Goal: Transaction & Acquisition: Subscribe to service/newsletter

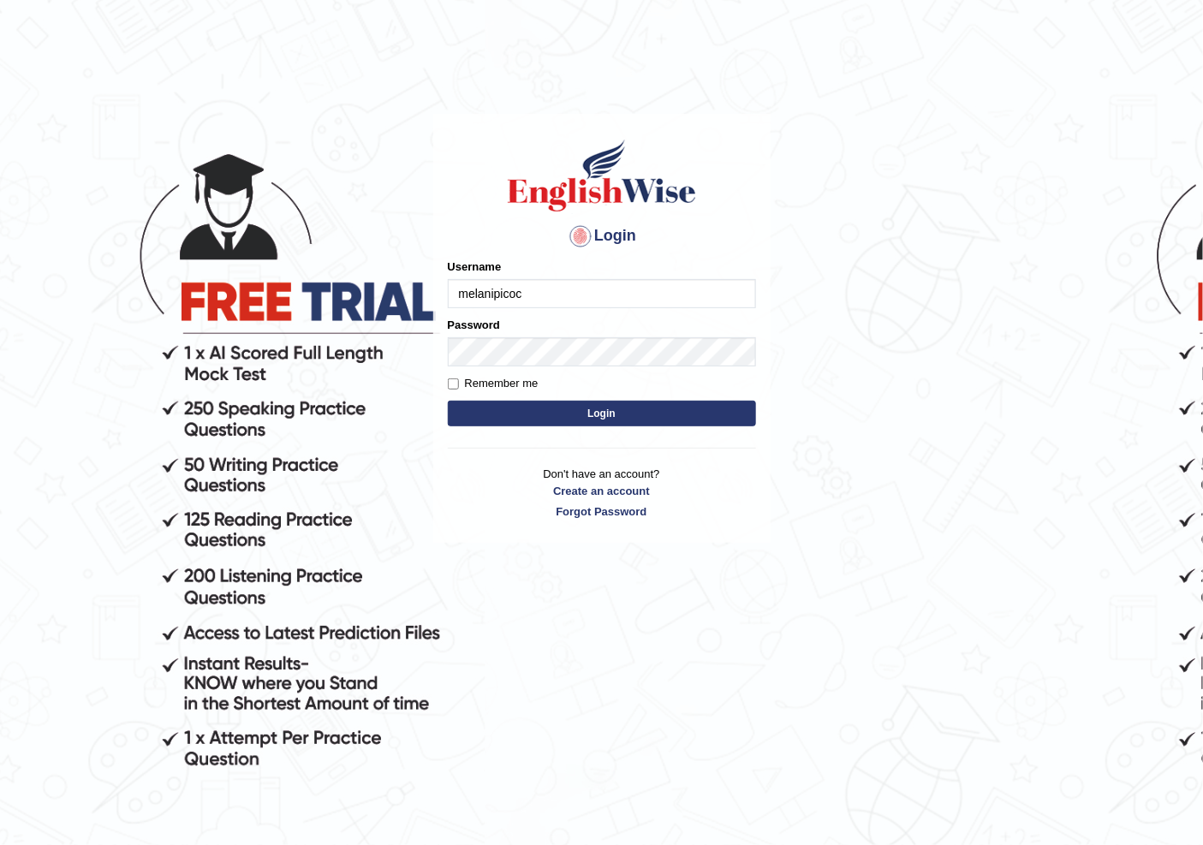
click at [536, 285] on input "melanipicoc" at bounding box center [602, 293] width 308 height 29
type input "m"
type input "Swaiba"
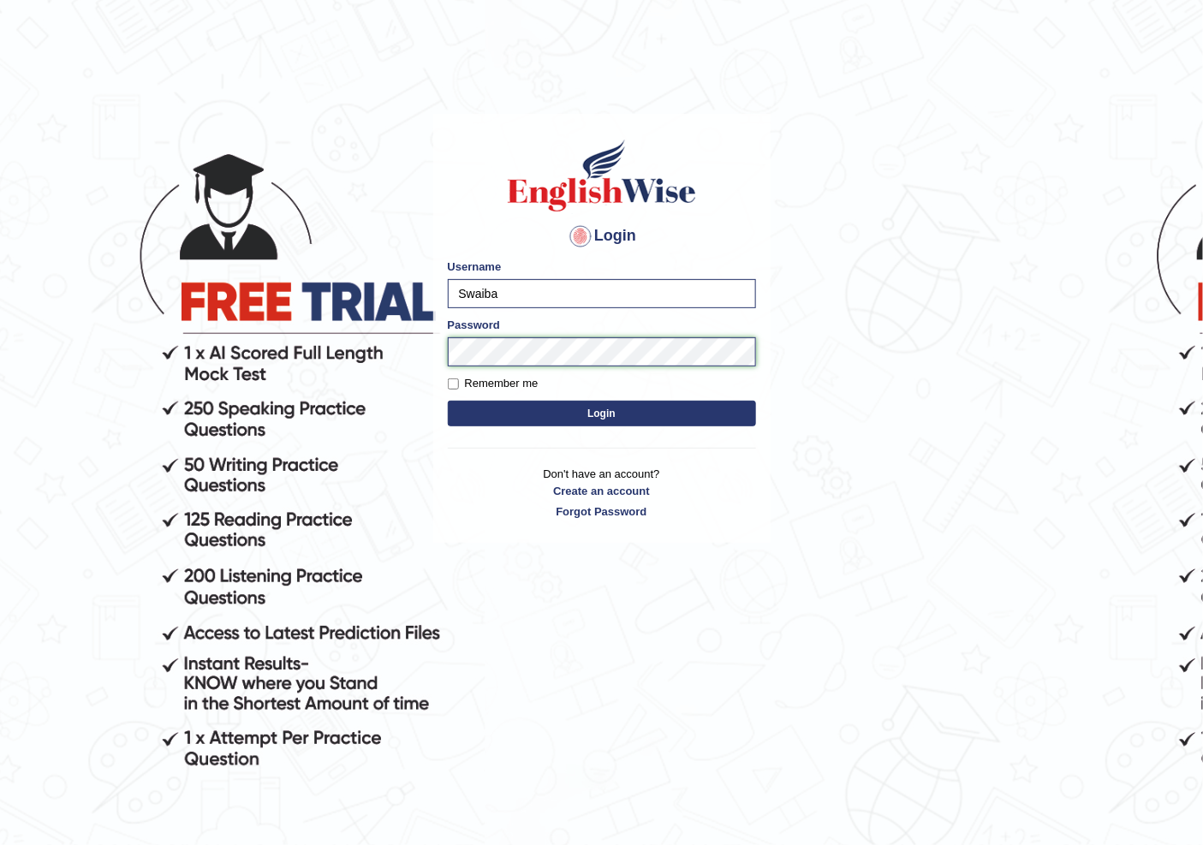
click at [448, 401] on button "Login" at bounding box center [602, 414] width 308 height 26
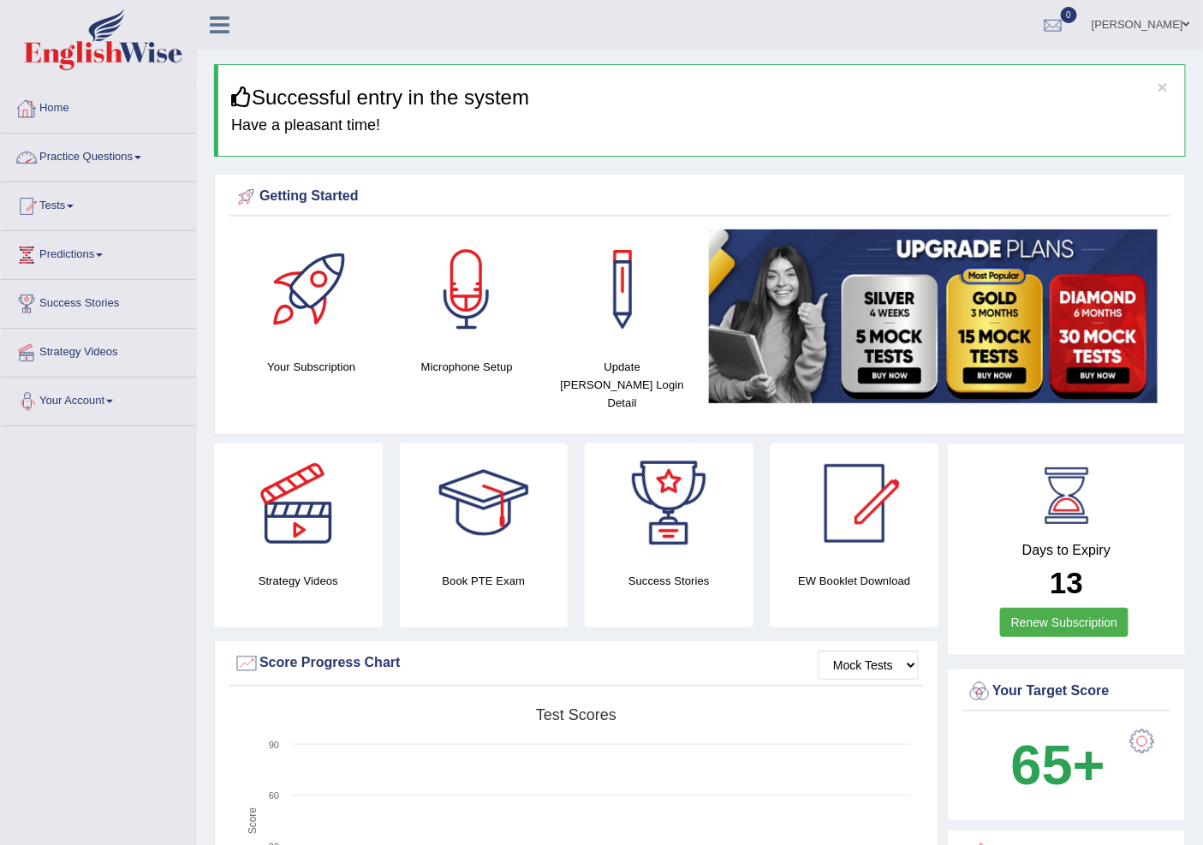
click at [140, 158] on link "Practice Questions" at bounding box center [98, 155] width 195 height 43
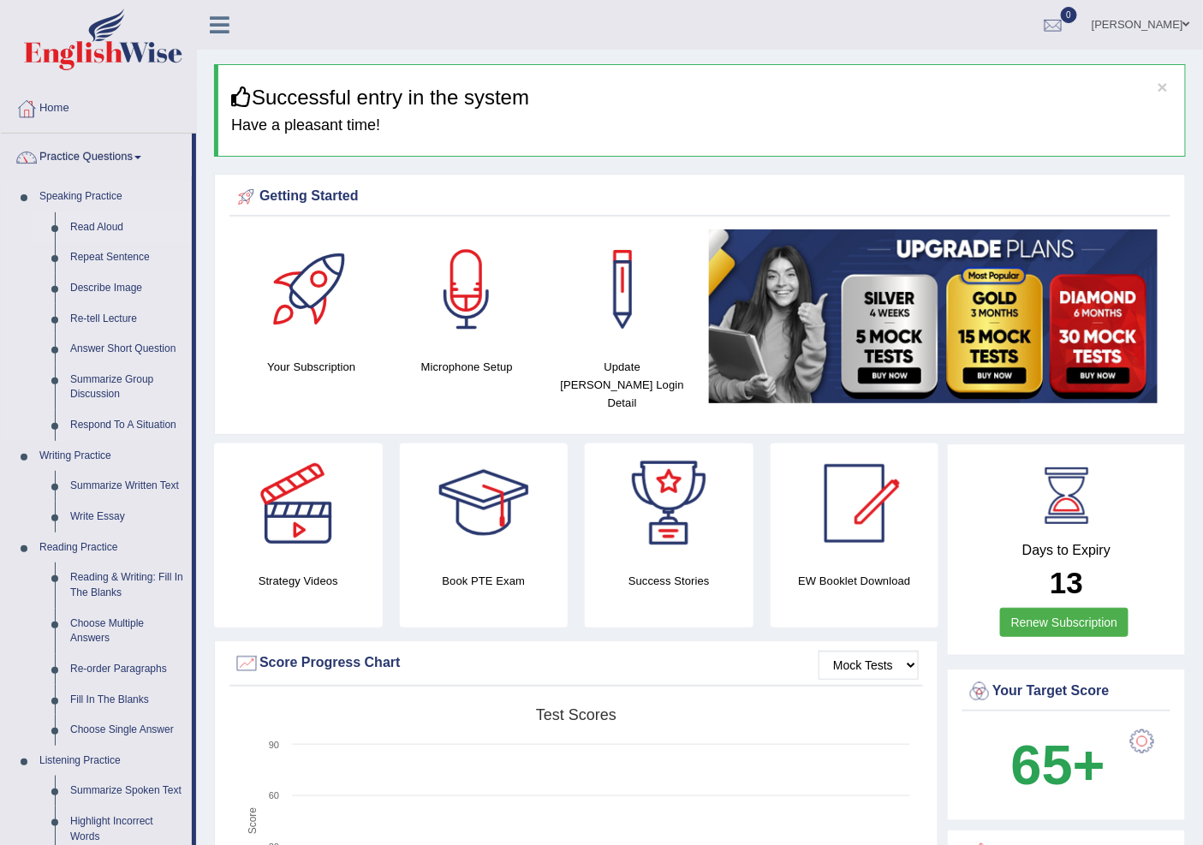
click at [120, 225] on link "Read Aloud" at bounding box center [126, 227] width 129 height 31
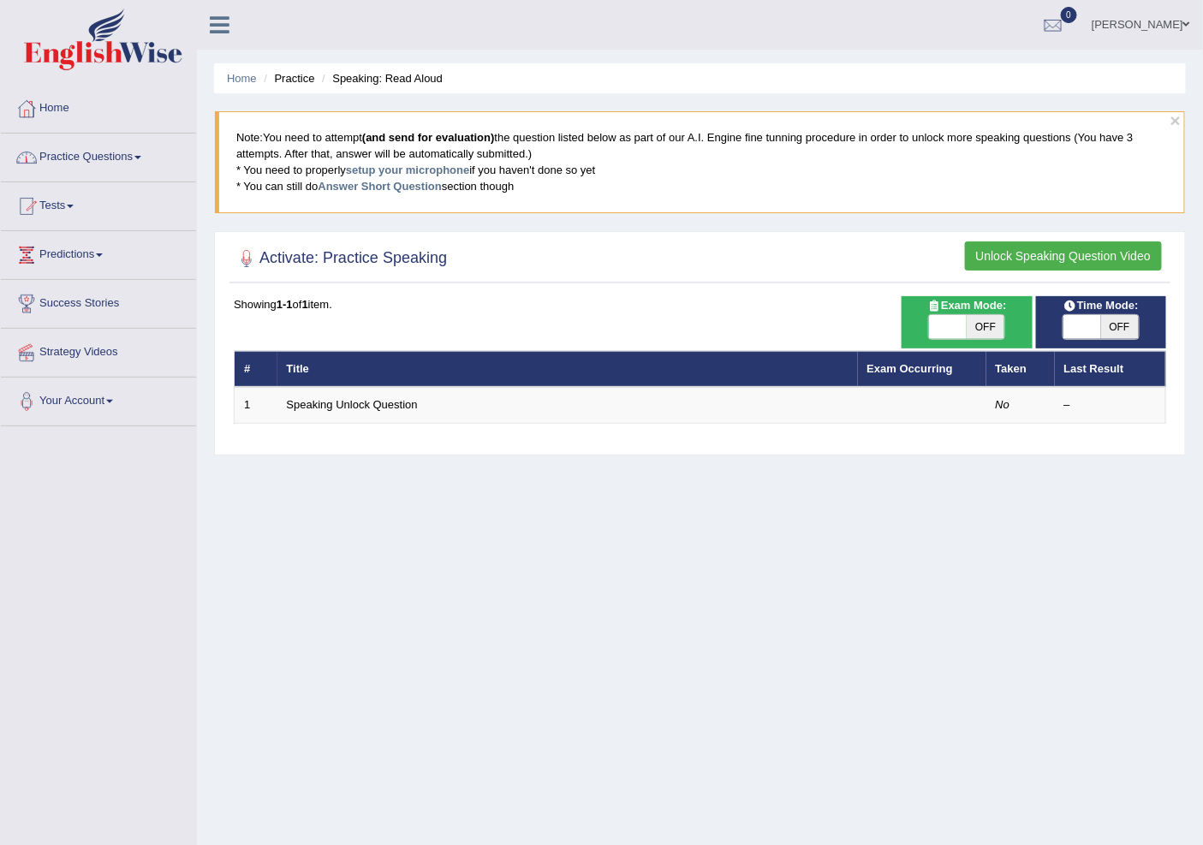
click at [148, 158] on link "Practice Questions" at bounding box center [98, 155] width 195 height 43
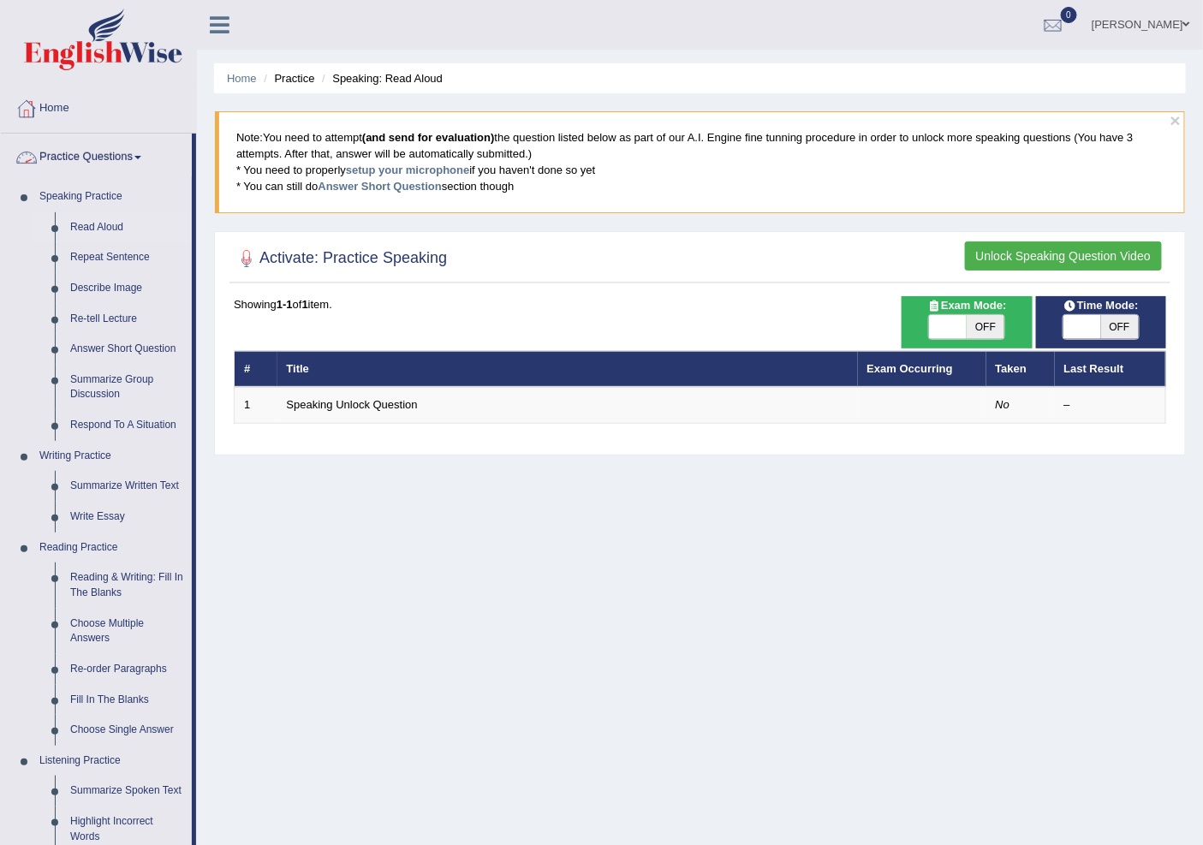
click at [61, 109] on link "Home" at bounding box center [98, 106] width 195 height 43
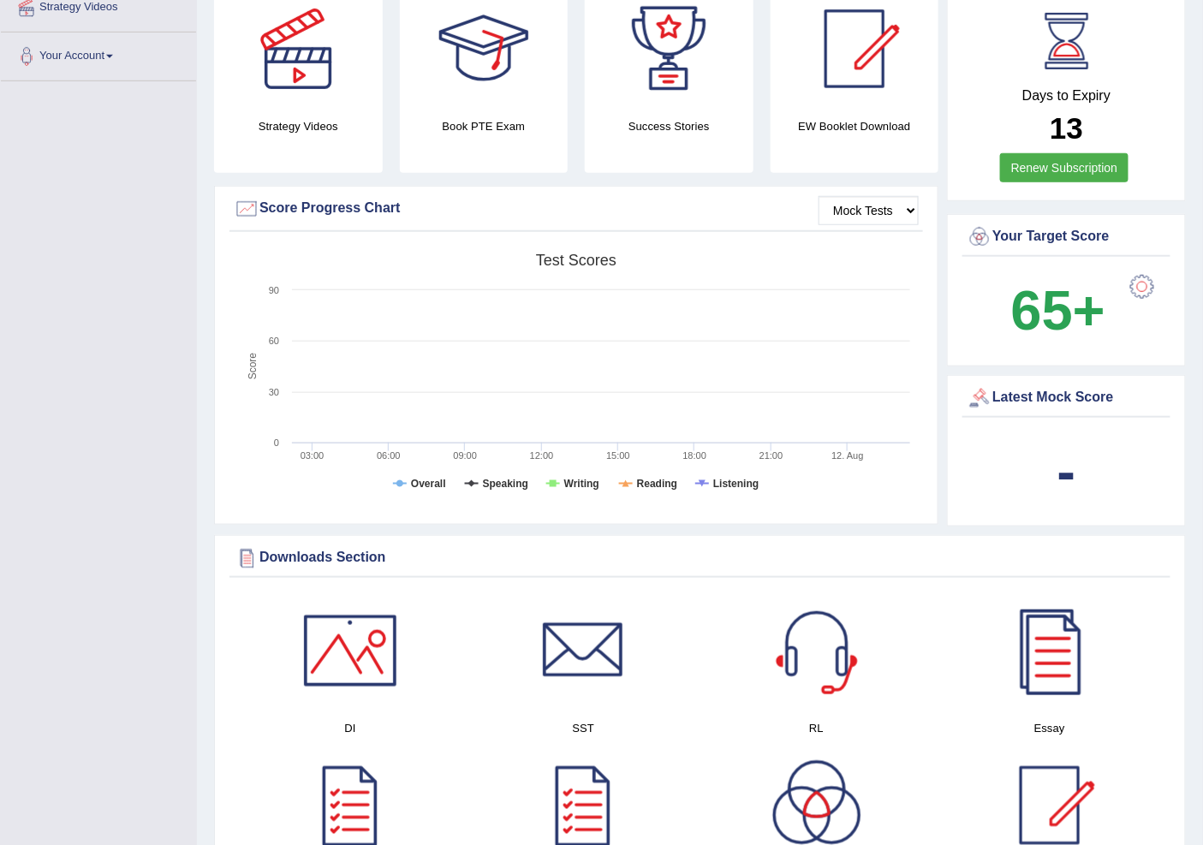
scroll to position [380, 0]
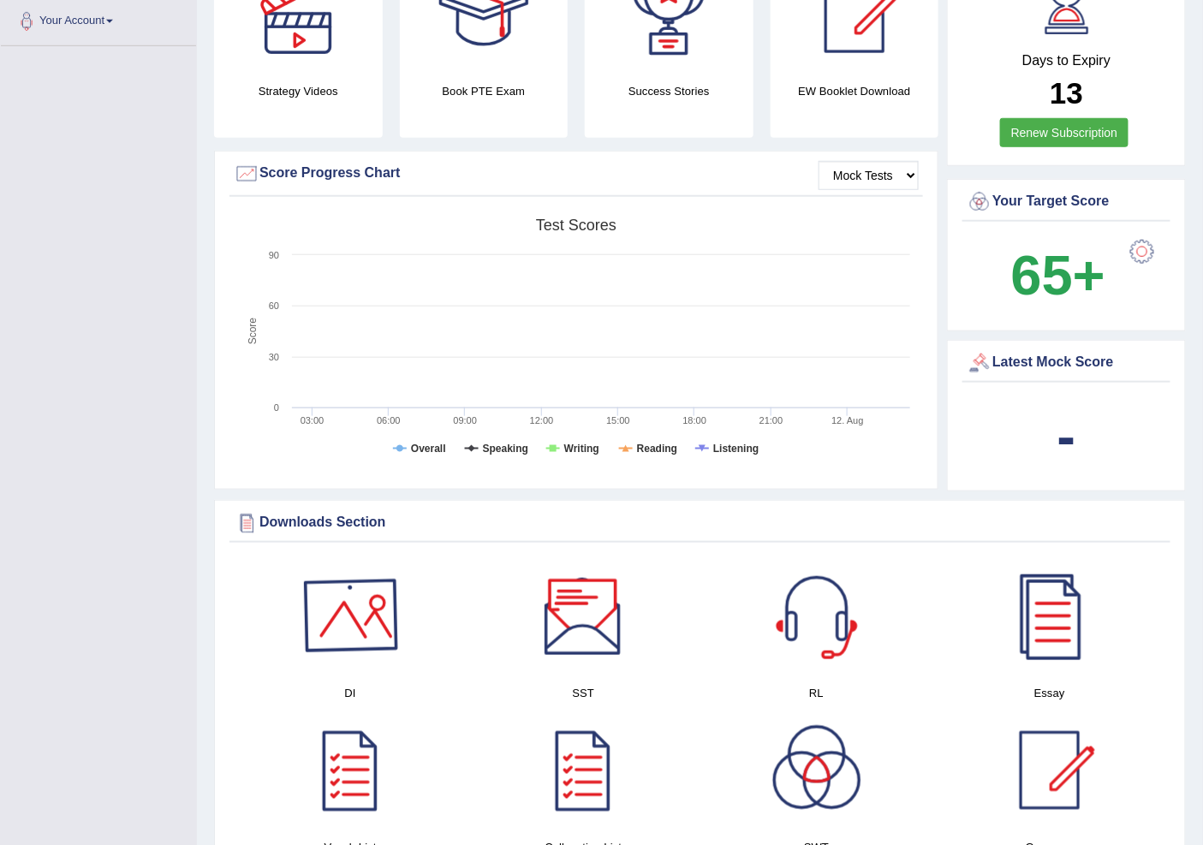
click at [327, 621] on div at bounding box center [350, 616] width 120 height 120
click at [353, 606] on div at bounding box center [350, 616] width 120 height 120
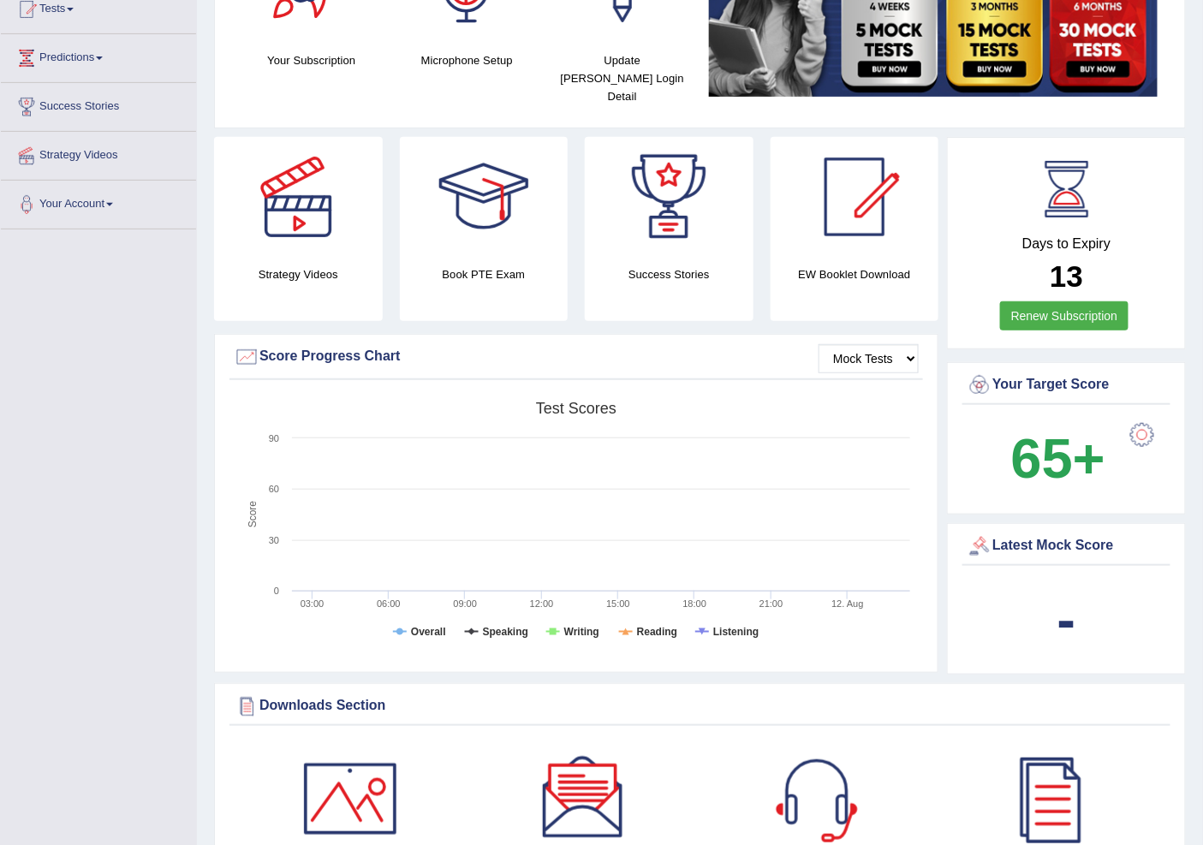
scroll to position [0, 0]
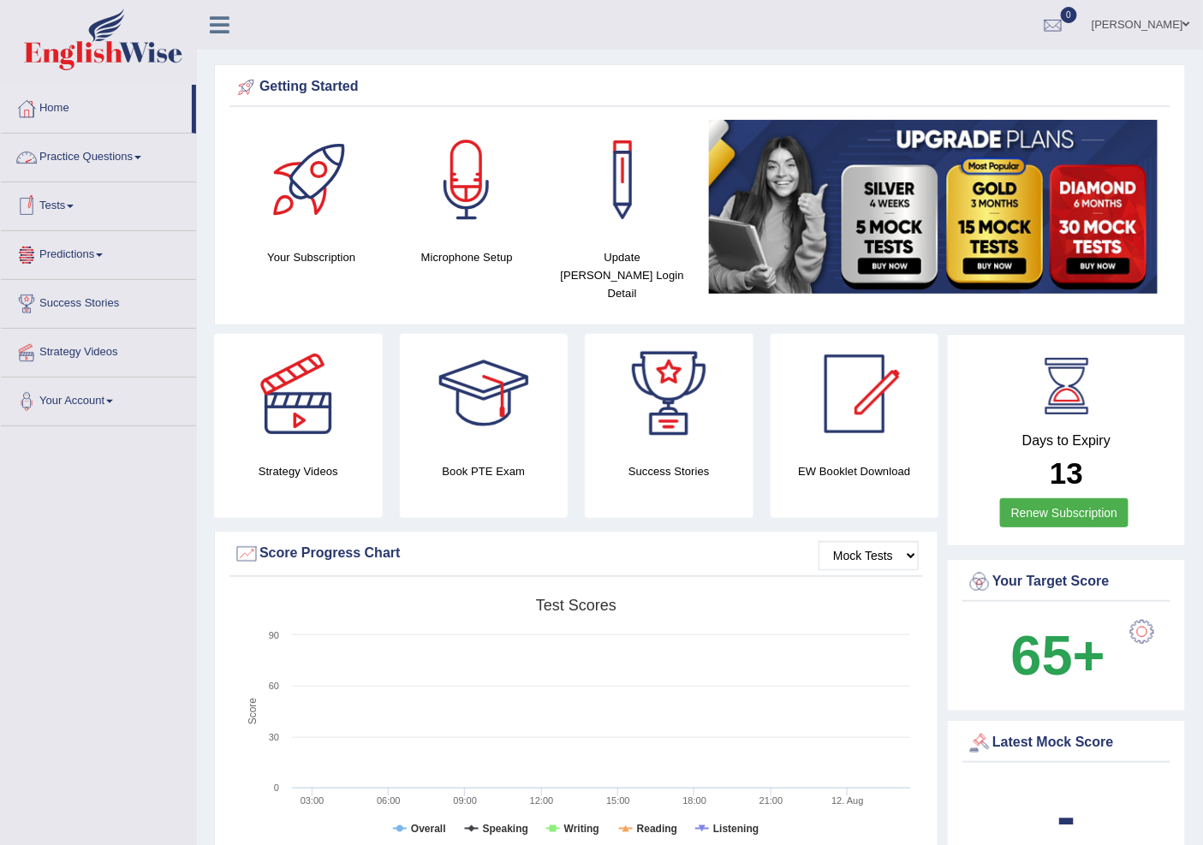
click at [141, 157] on span at bounding box center [137, 157] width 7 height 3
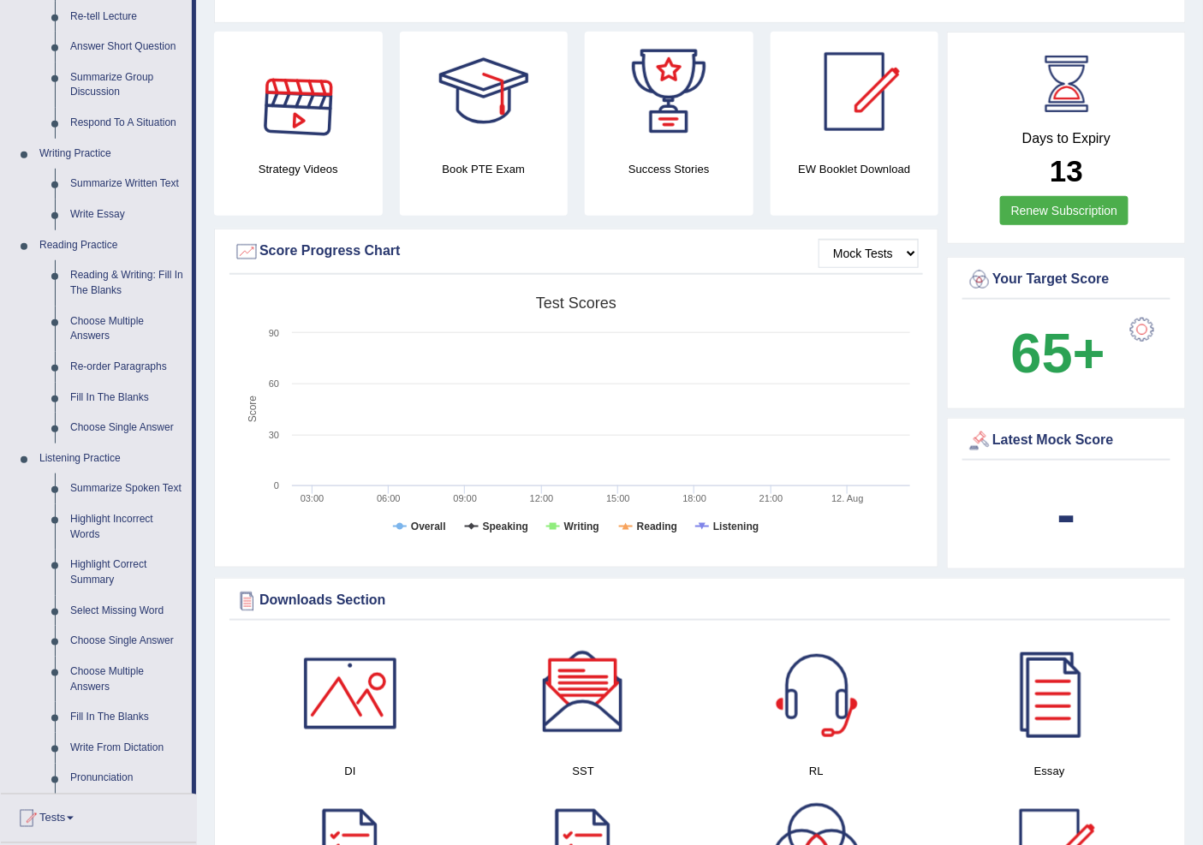
scroll to position [475, 0]
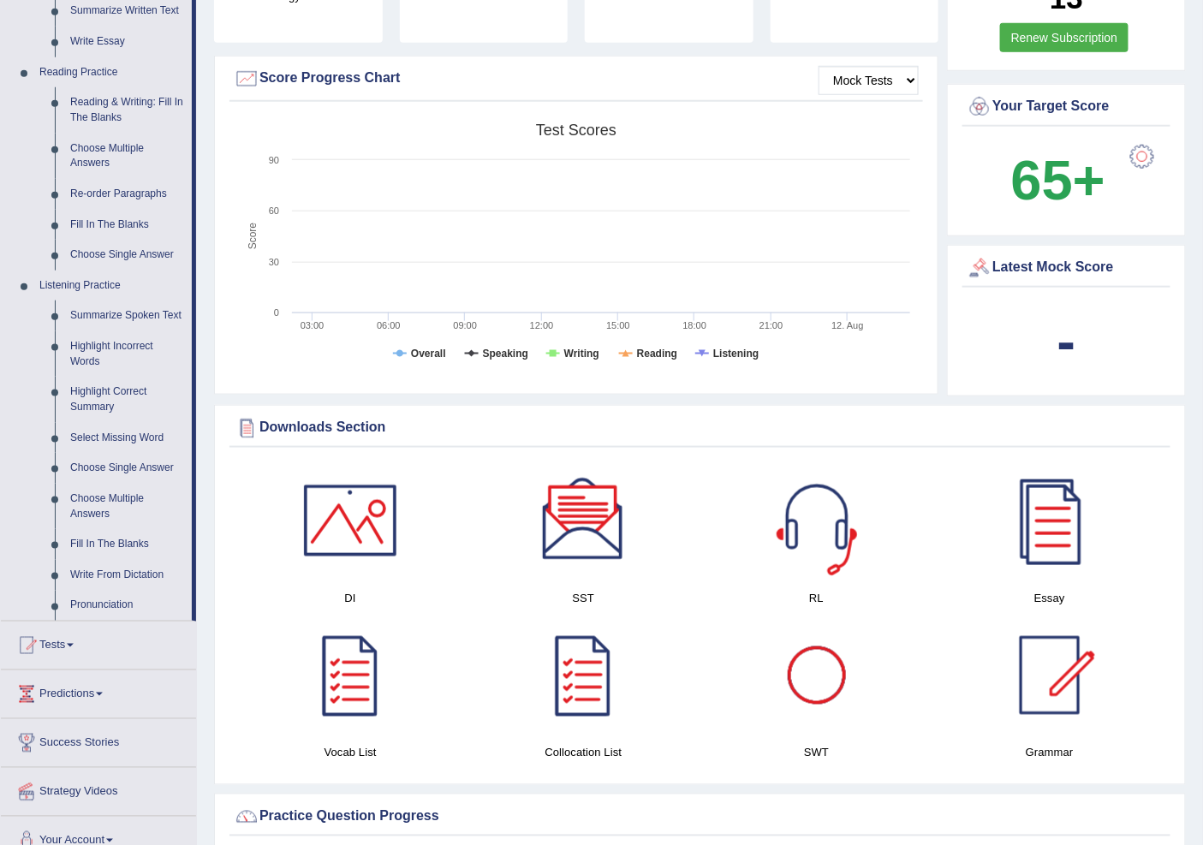
click at [825, 538] on div at bounding box center [817, 521] width 120 height 120
click at [1041, 516] on div at bounding box center [1050, 521] width 120 height 120
click at [806, 716] on div "SWT" at bounding box center [817, 689] width 216 height 146
click at [822, 663] on div at bounding box center [817, 676] width 120 height 120
click at [600, 523] on div at bounding box center [583, 521] width 120 height 120
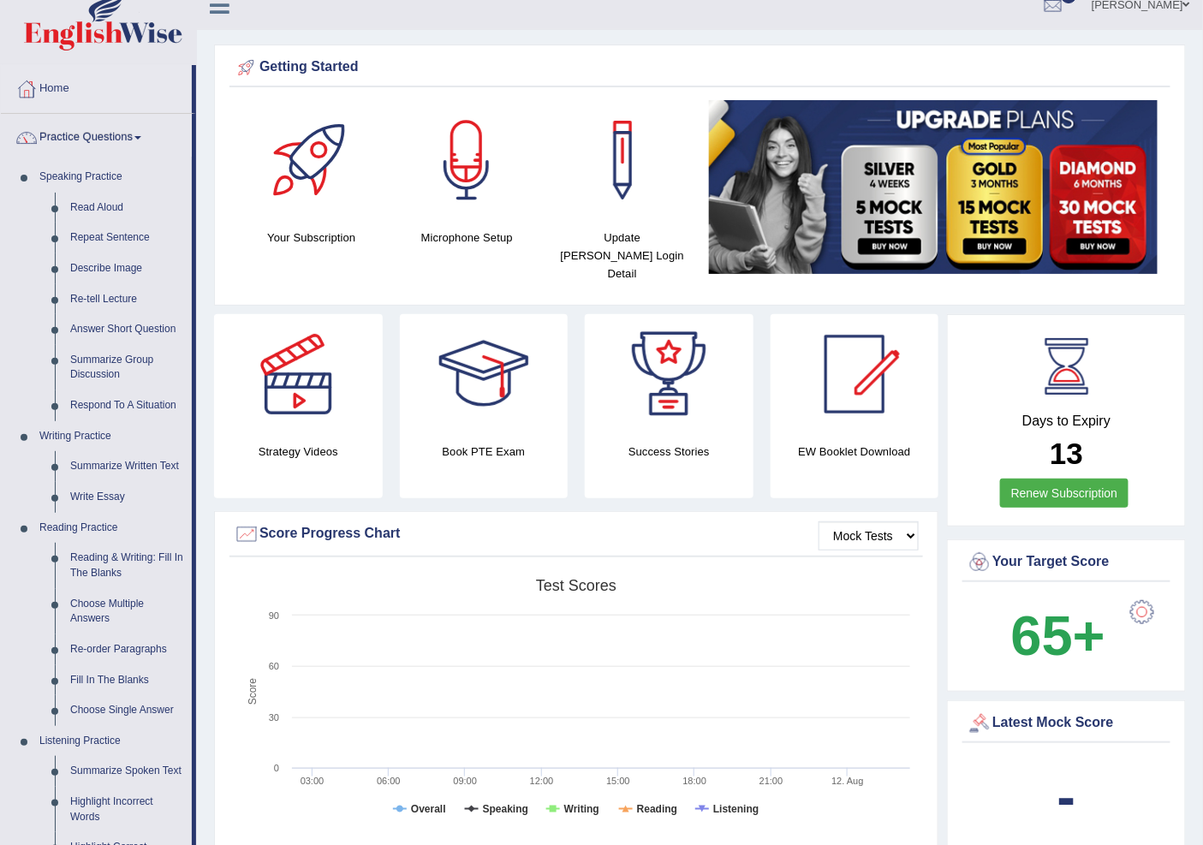
scroll to position [0, 0]
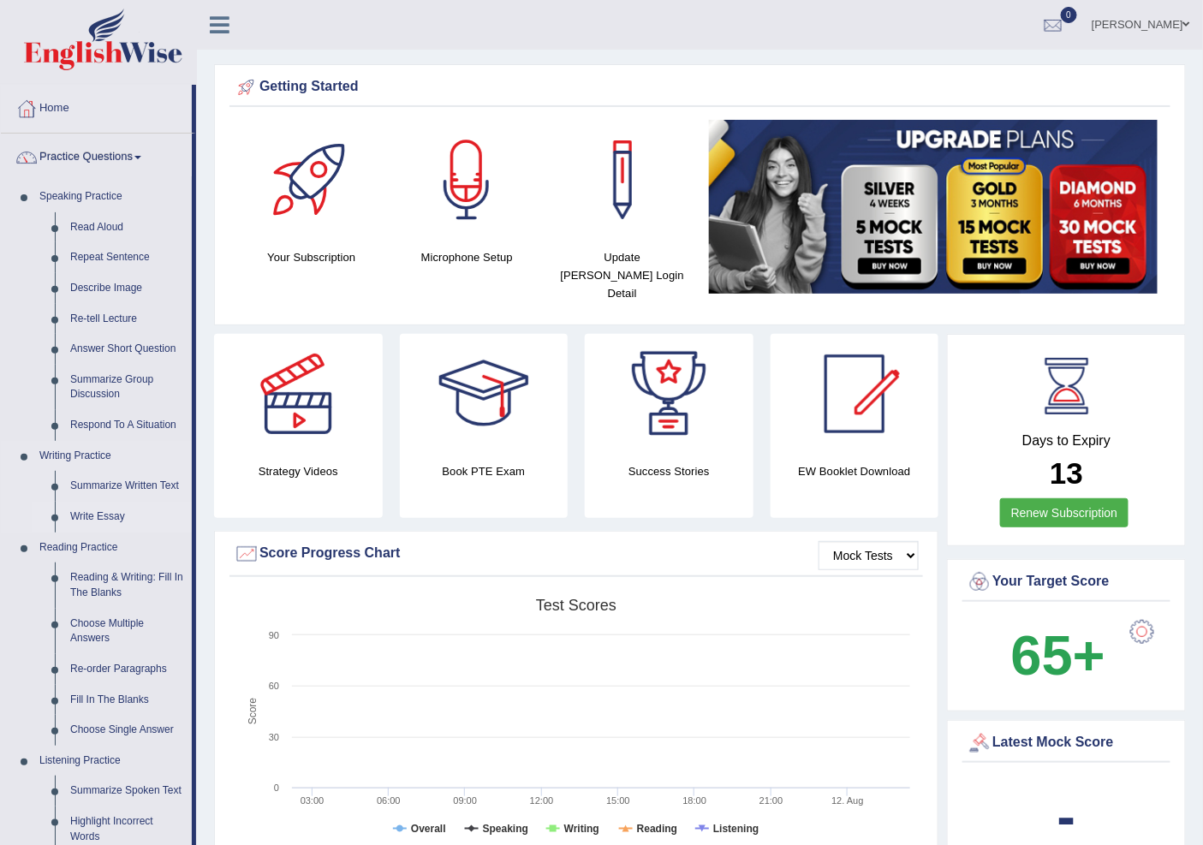
click at [111, 518] on link "Write Essay" at bounding box center [126, 517] width 129 height 31
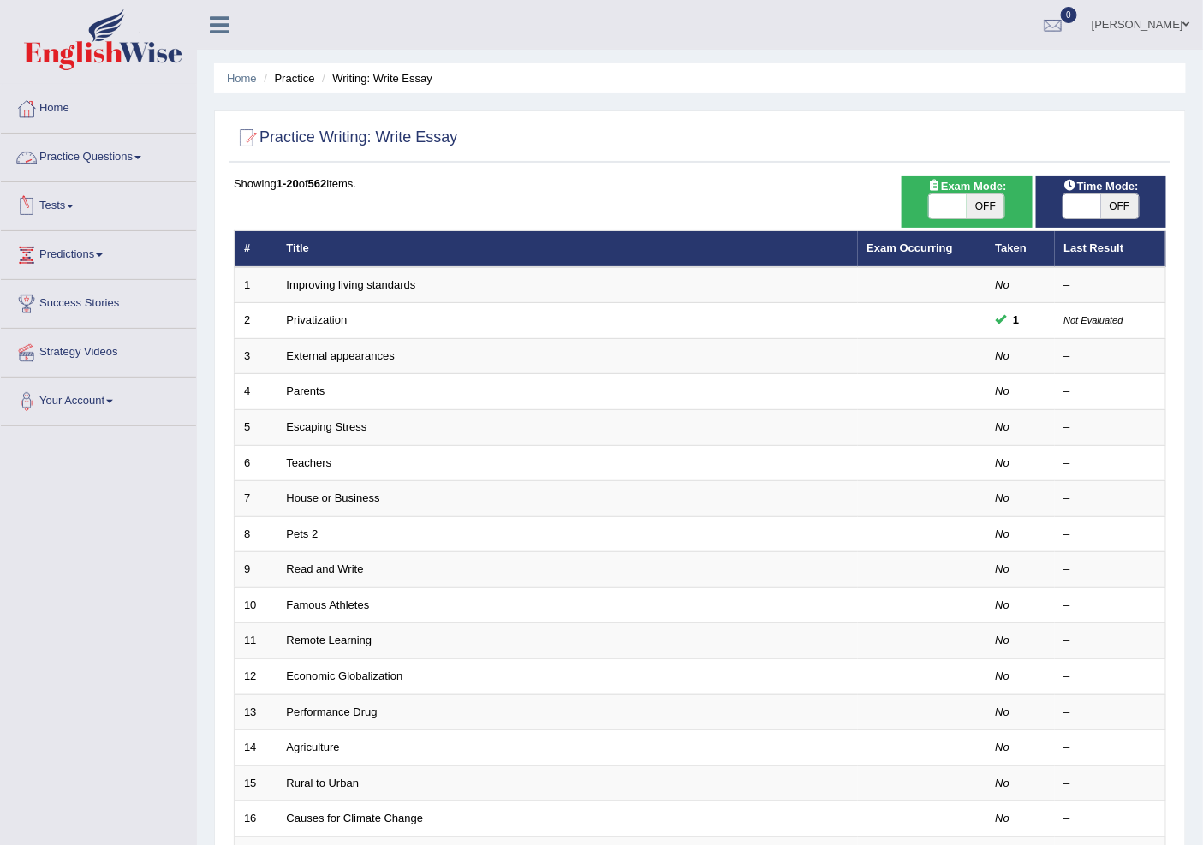
click at [138, 155] on link "Practice Questions" at bounding box center [98, 155] width 195 height 43
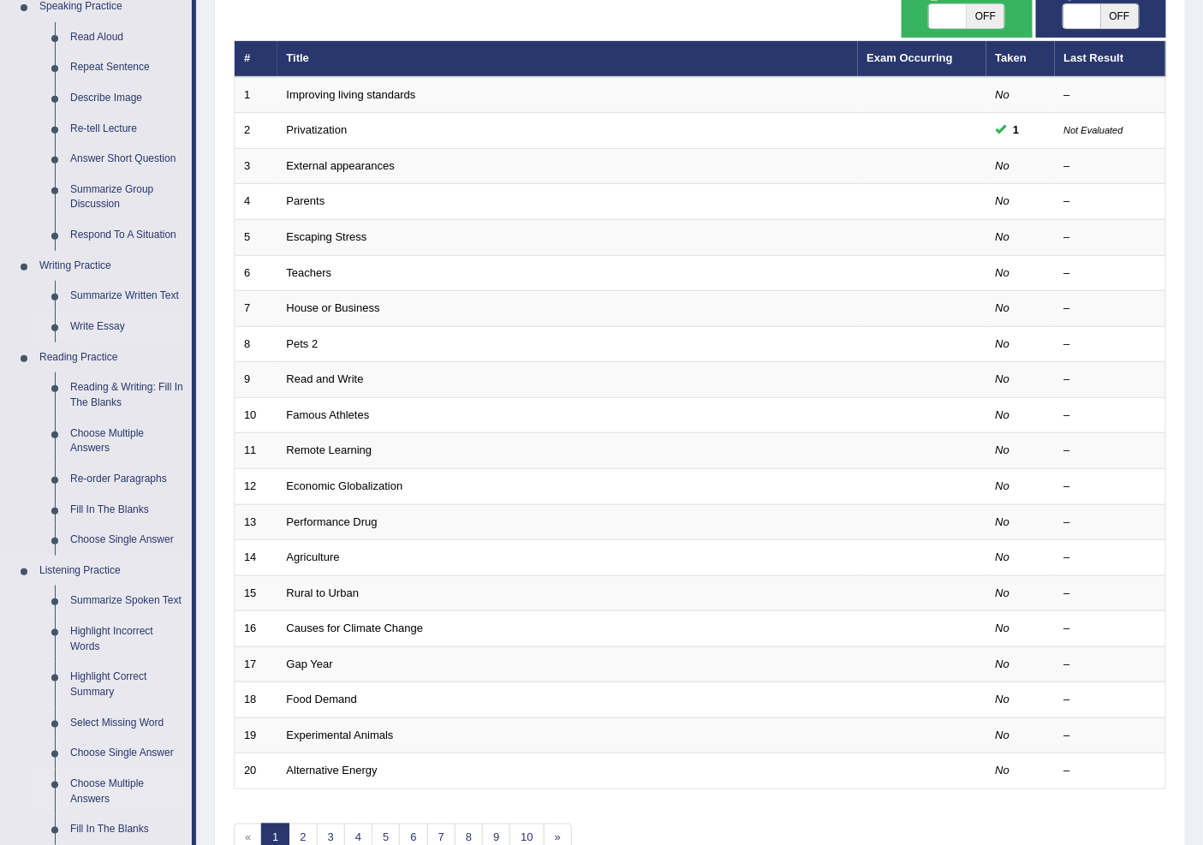
scroll to position [285, 0]
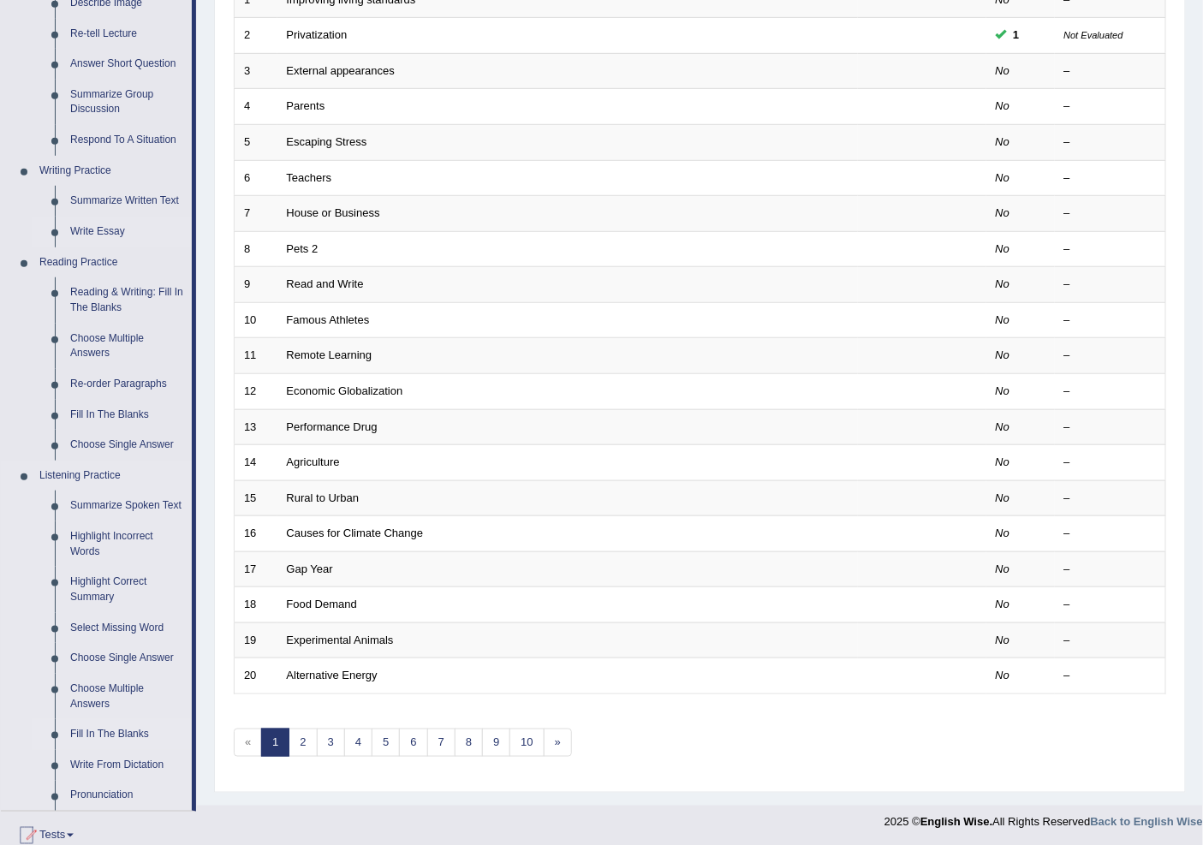
click at [108, 728] on link "Fill In The Blanks" at bounding box center [126, 734] width 129 height 31
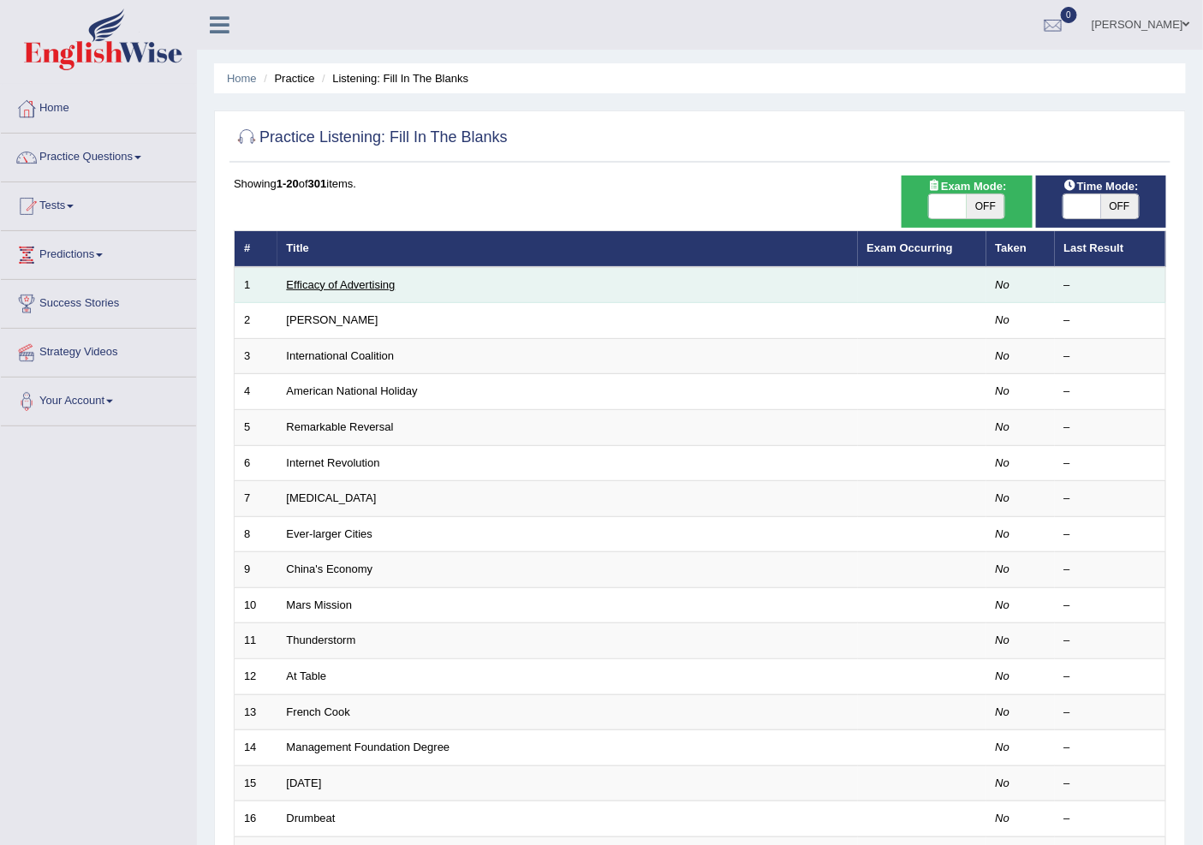
click at [337, 280] on link "Efficacy of Advertising" at bounding box center [341, 284] width 109 height 13
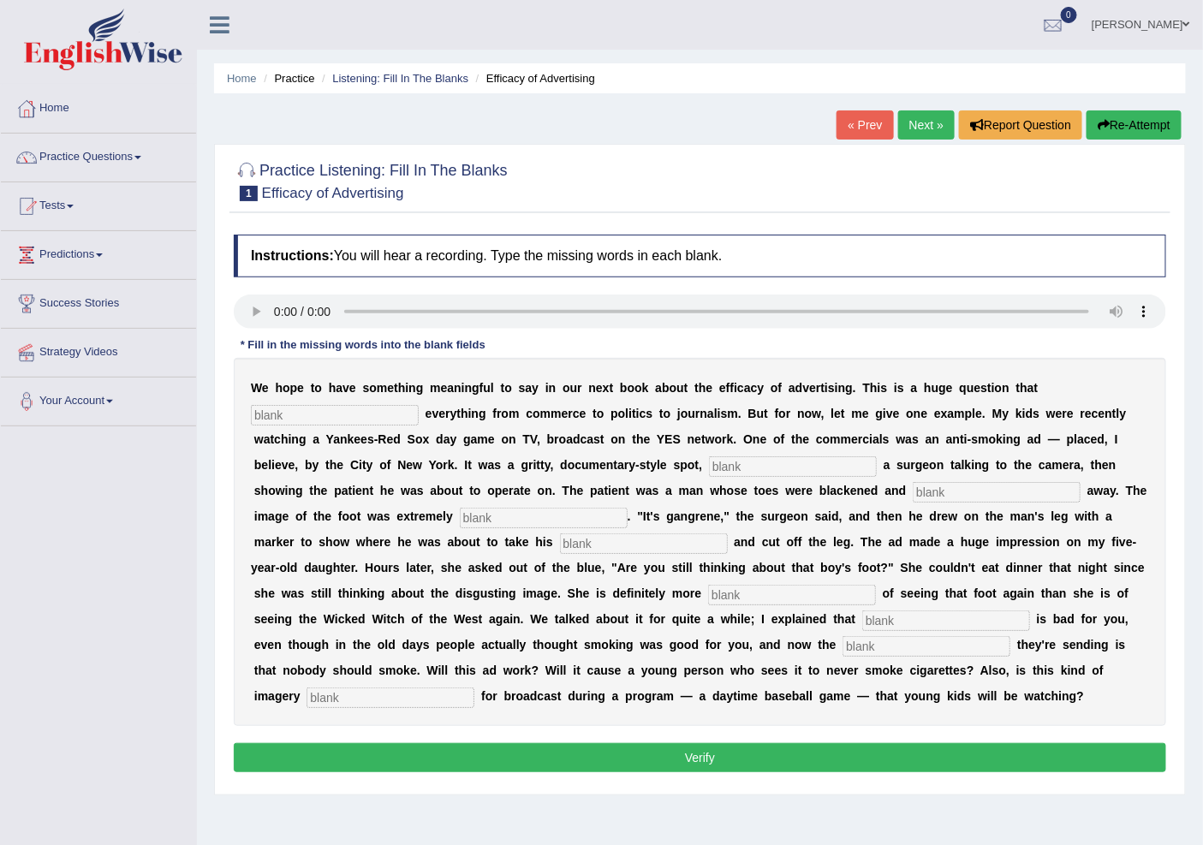
click at [729, 793] on div "Practice Listening: Fill In The Blanks 1 Efficacy of Advertising Instructions: …" at bounding box center [700, 469] width 972 height 651
click at [1177, 21] on link "[PERSON_NAME]" at bounding box center [1141, 22] width 124 height 45
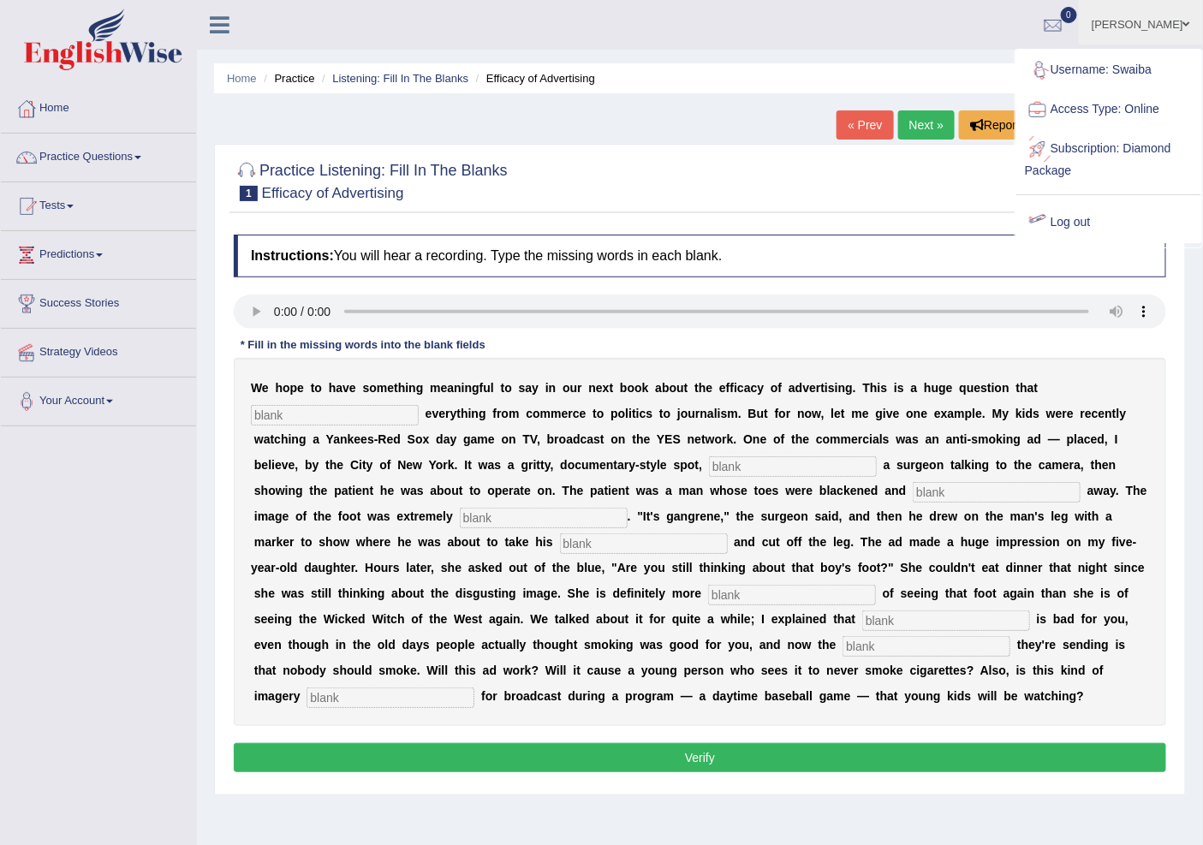
click at [1087, 221] on link "Log out" at bounding box center [1108, 222] width 185 height 39
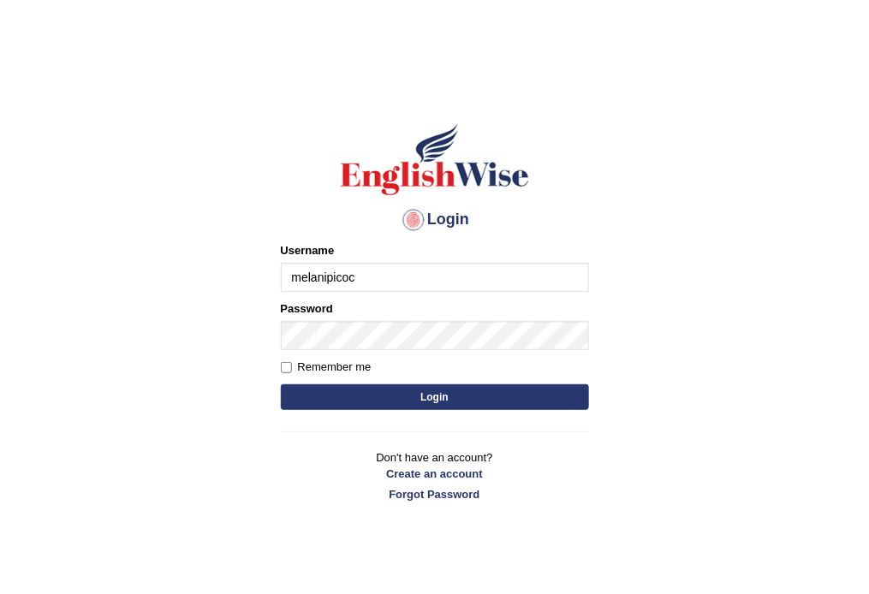
click at [374, 259] on div "Username melanipicoc" at bounding box center [435, 267] width 308 height 50
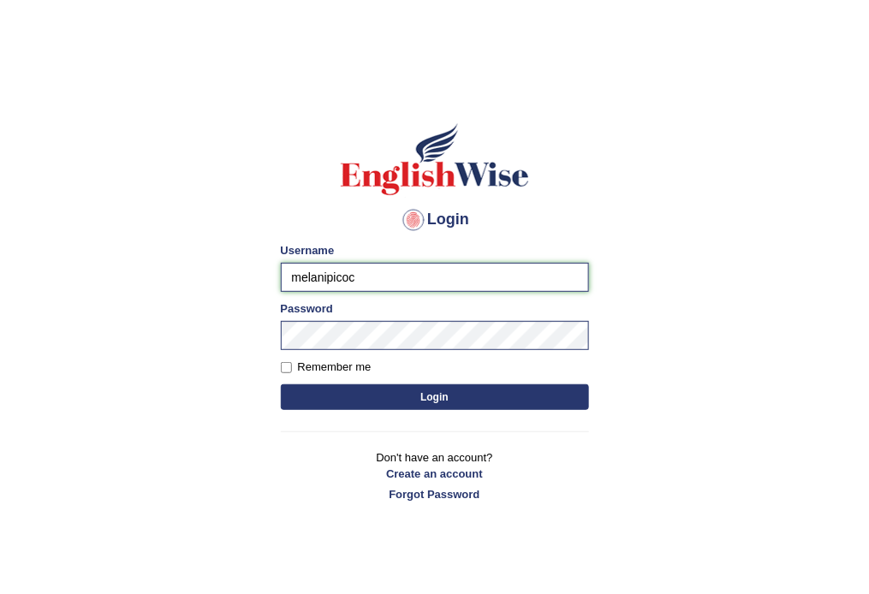
click at [372, 277] on input "melanipicoc" at bounding box center [435, 277] width 308 height 29
type input "m"
type input "w"
type input "sanjog1985"
click at [413, 387] on button "Login" at bounding box center [435, 397] width 308 height 26
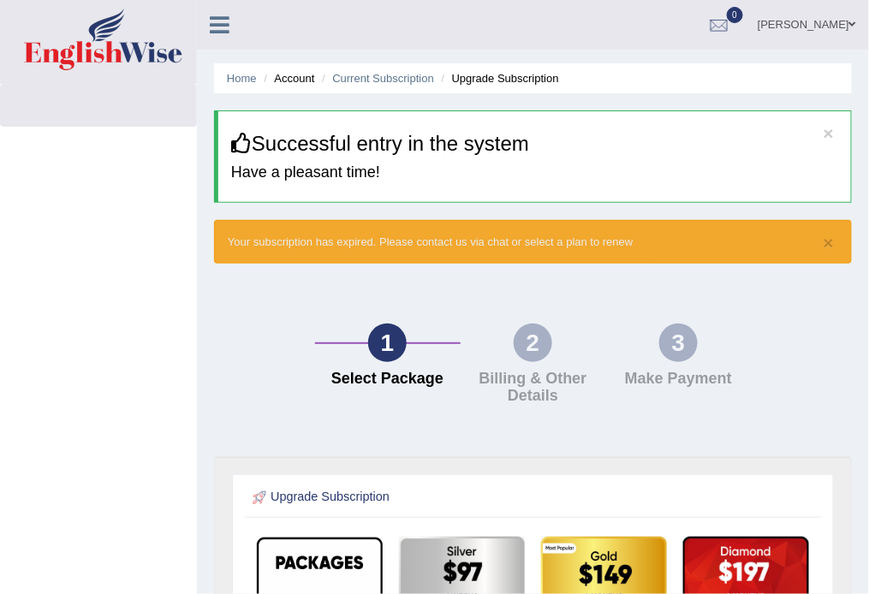
click at [223, 371] on div "1 Select Package 2 Billing & Other Details 3 Make Payment" at bounding box center [532, 368] width 655 height 175
click at [220, 26] on icon at bounding box center [220, 25] width 20 height 22
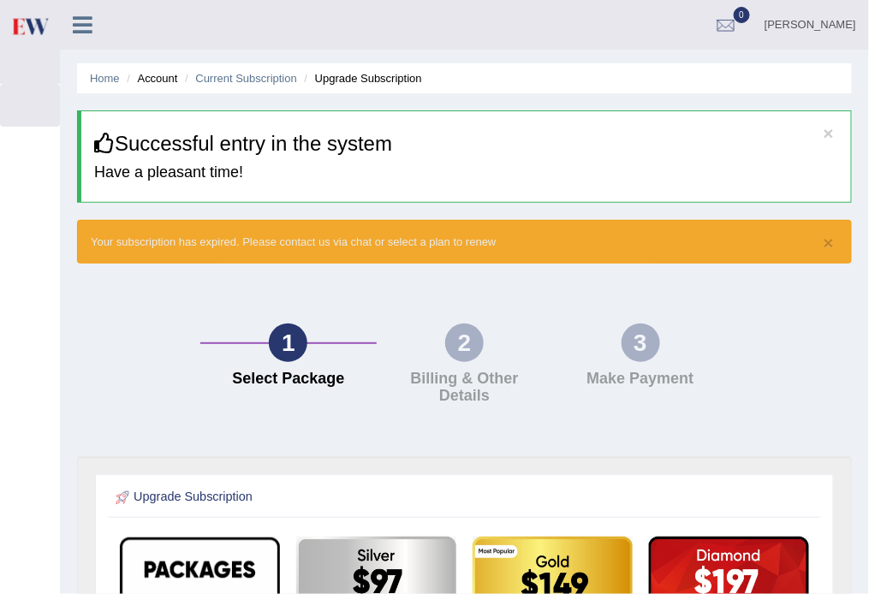
click at [88, 24] on icon at bounding box center [83, 25] width 20 height 22
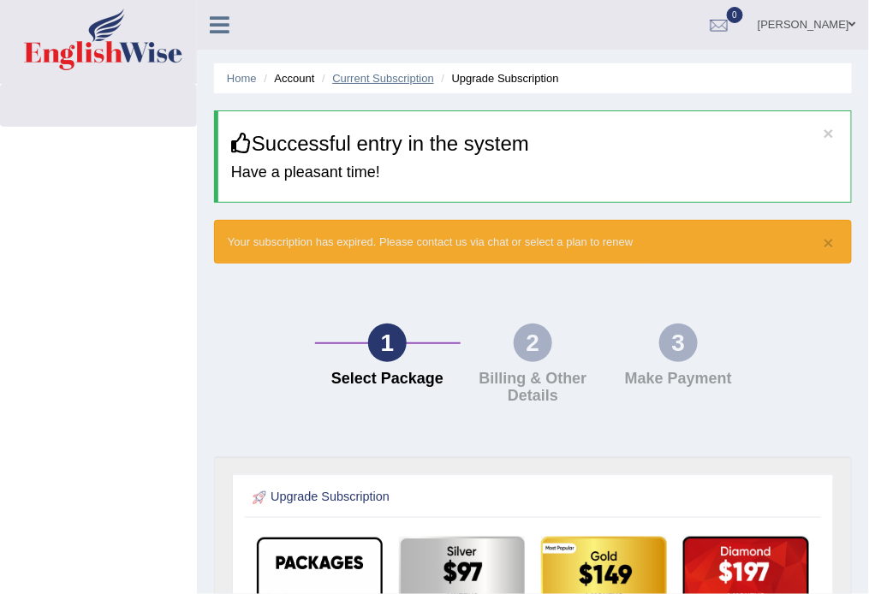
click at [358, 79] on link "Current Subscription" at bounding box center [383, 78] width 102 height 13
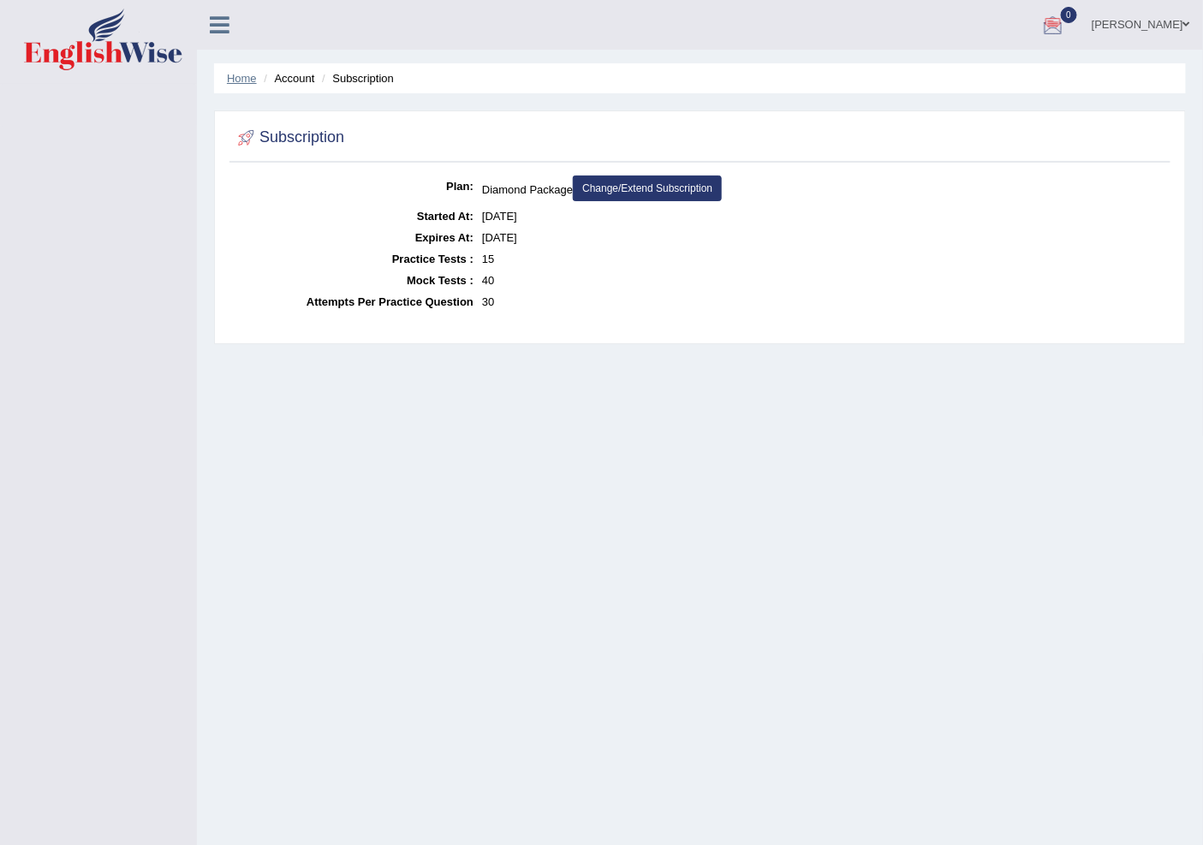
click at [237, 74] on link "Home" at bounding box center [242, 78] width 30 height 13
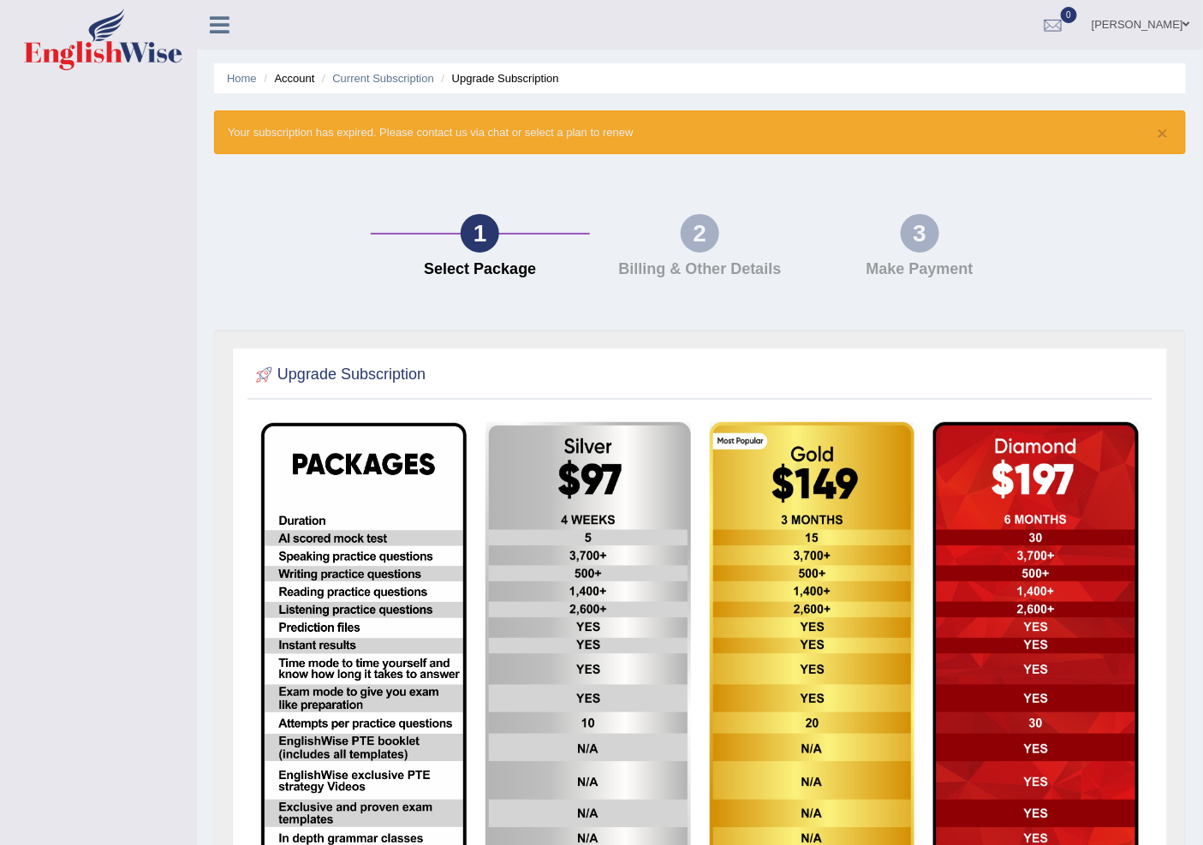
scroll to position [171, 0]
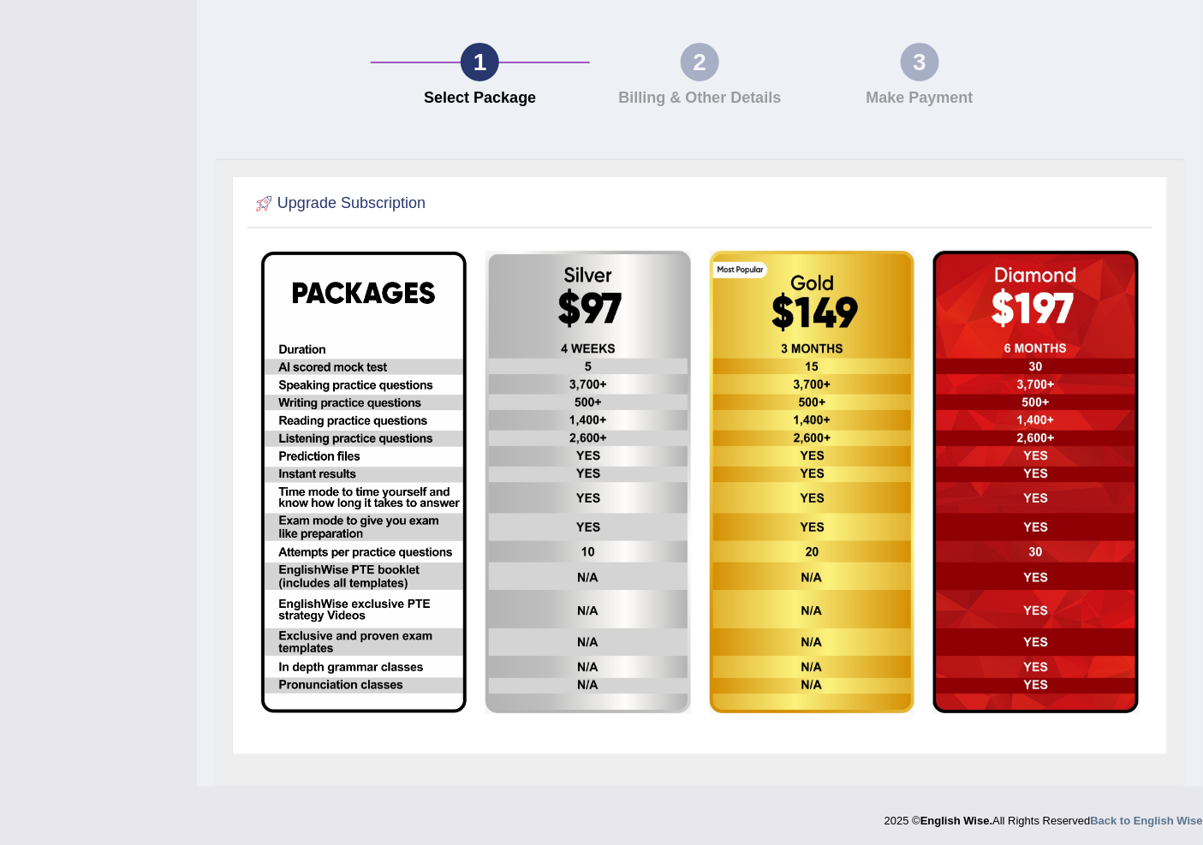
click at [709, 79] on div "2" at bounding box center [700, 62] width 39 height 39
click at [939, 75] on div "3 Make Payment" at bounding box center [920, 79] width 220 height 73
click at [1150, 816] on strong "Back to English Wise" at bounding box center [1147, 820] width 112 height 13
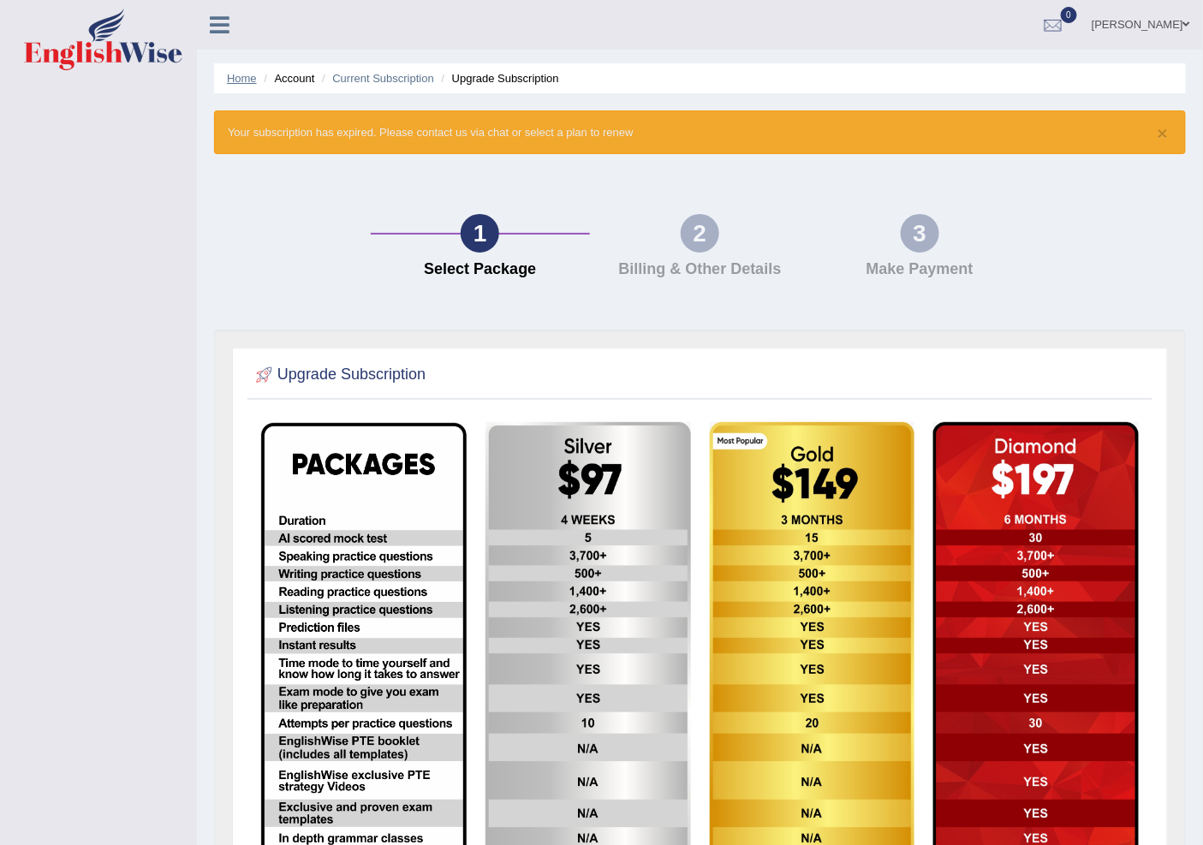
click at [235, 73] on link "Home" at bounding box center [242, 78] width 30 height 13
click at [212, 15] on icon at bounding box center [220, 25] width 20 height 22
